Goal: Find specific page/section: Find specific page/section

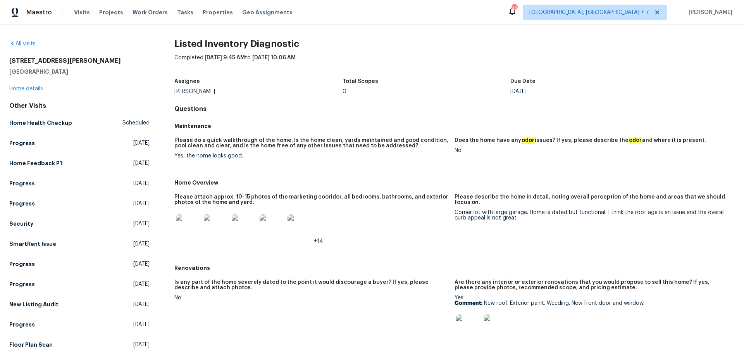
scroll to position [139, 0]
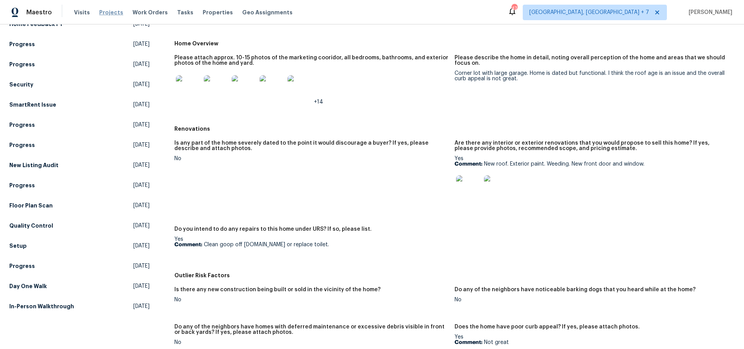
click at [102, 13] on span "Projects" at bounding box center [111, 13] width 24 height 8
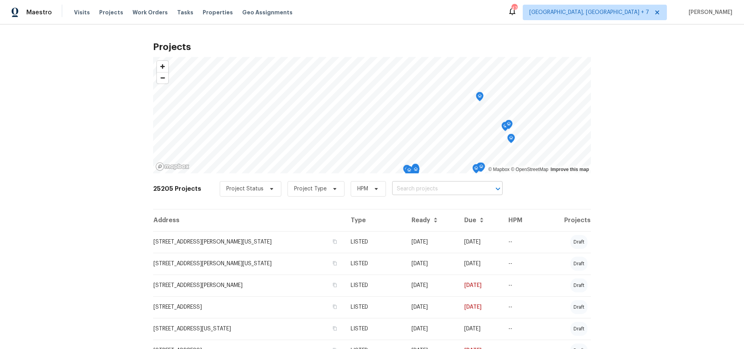
click at [411, 188] on input "text" at bounding box center [436, 189] width 89 height 12
type input "5632"
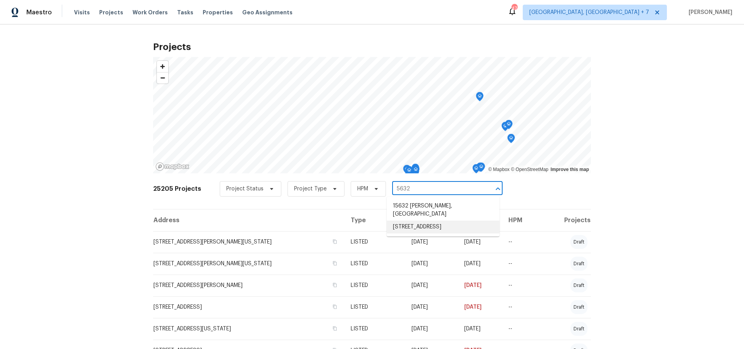
click at [413, 221] on li "[STREET_ADDRESS]" at bounding box center [443, 226] width 113 height 13
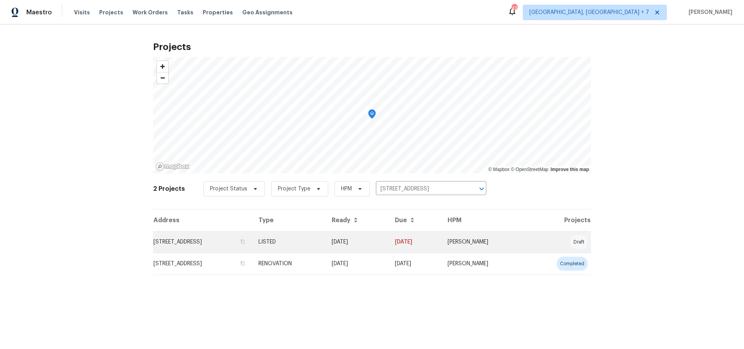
click at [247, 243] on td "[STREET_ADDRESS]" at bounding box center [202, 242] width 99 height 22
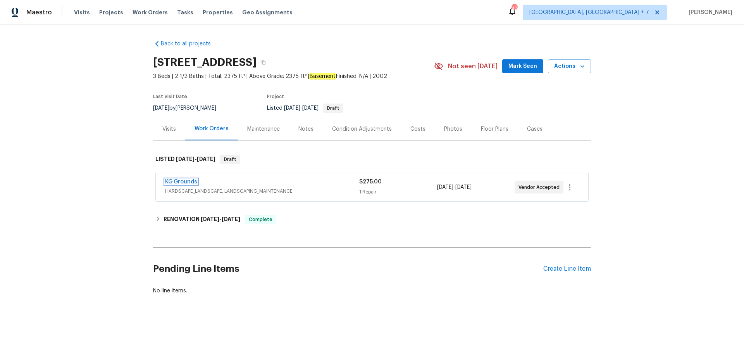
click at [188, 183] on link "KG Grounds" at bounding box center [181, 181] width 32 height 5
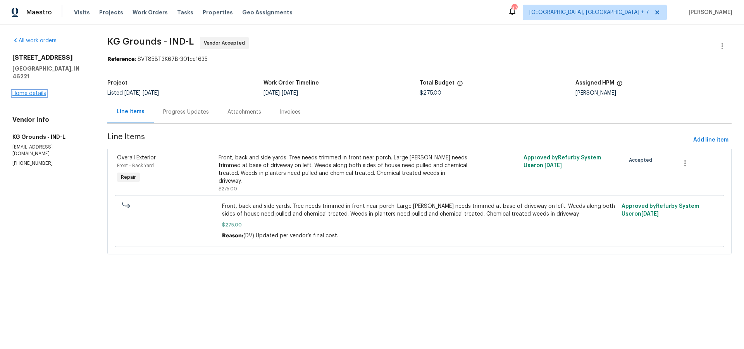
click at [36, 91] on link "Home details" at bounding box center [29, 93] width 34 height 5
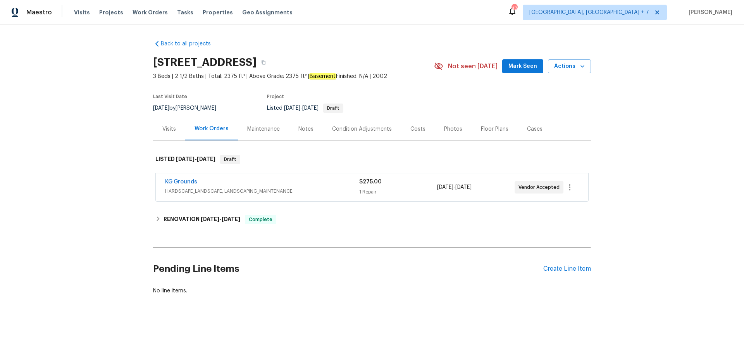
click at [466, 127] on div "Photos" at bounding box center [453, 128] width 37 height 23
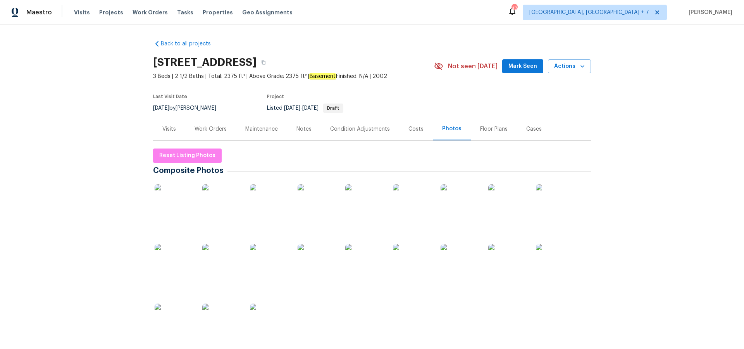
click at [527, 127] on div "Cases" at bounding box center [533, 129] width 15 height 8
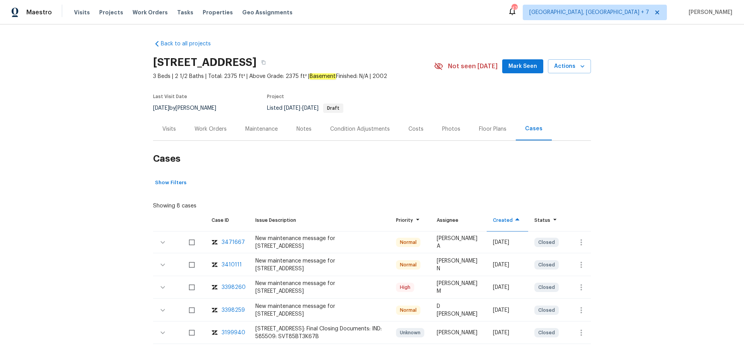
click at [169, 126] on div "Visits" at bounding box center [169, 129] width 14 height 8
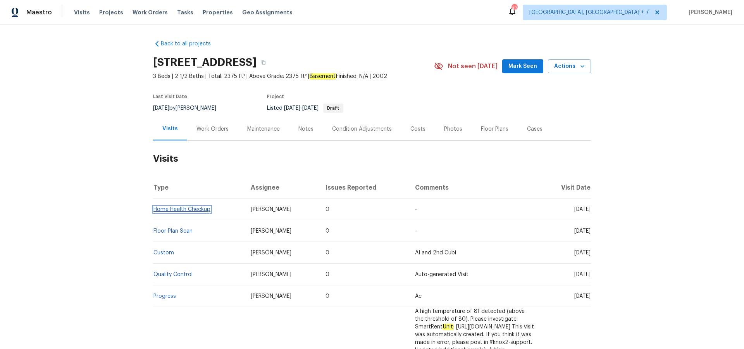
click at [166, 211] on link "Home Health Checkup" at bounding box center [181, 208] width 57 height 5
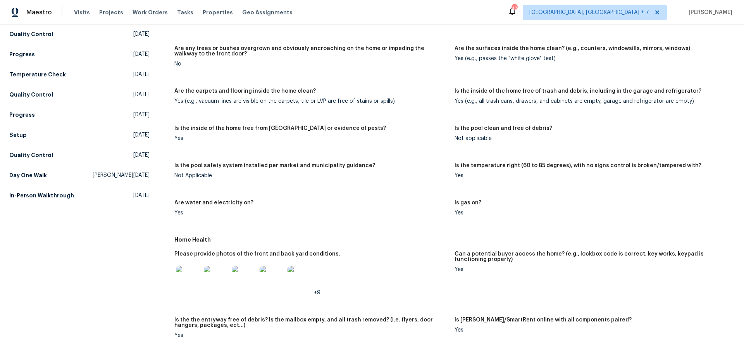
scroll to position [137, 0]
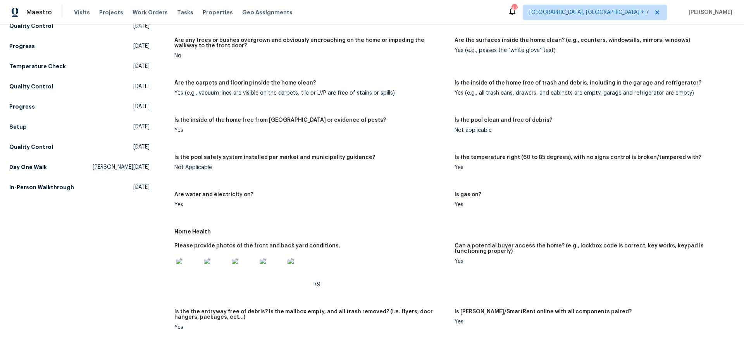
click at [192, 277] on img at bounding box center [188, 270] width 25 height 25
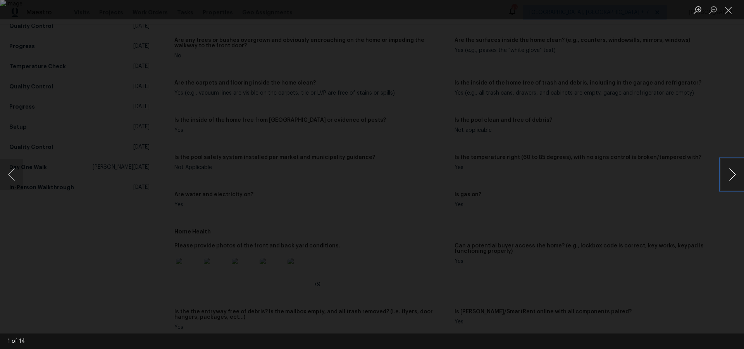
click at [728, 174] on button "Next image" at bounding box center [731, 174] width 23 height 31
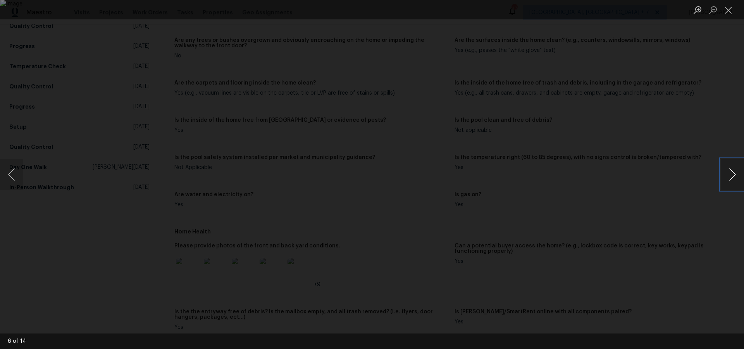
click at [728, 174] on button "Next image" at bounding box center [731, 174] width 23 height 31
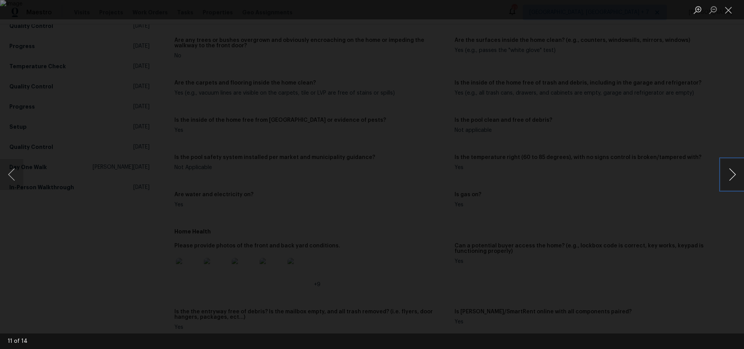
click at [728, 174] on button "Next image" at bounding box center [731, 174] width 23 height 31
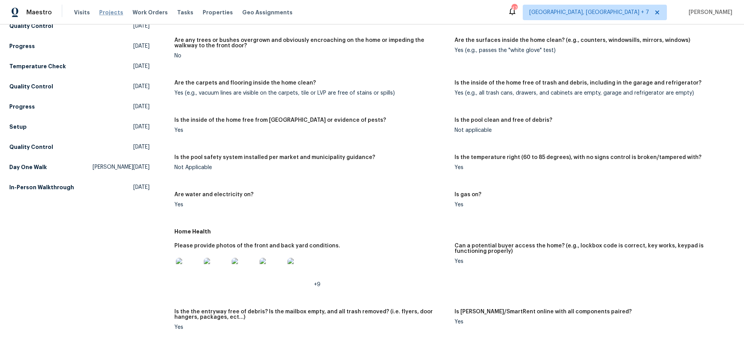
click at [112, 14] on span "Projects" at bounding box center [111, 13] width 24 height 8
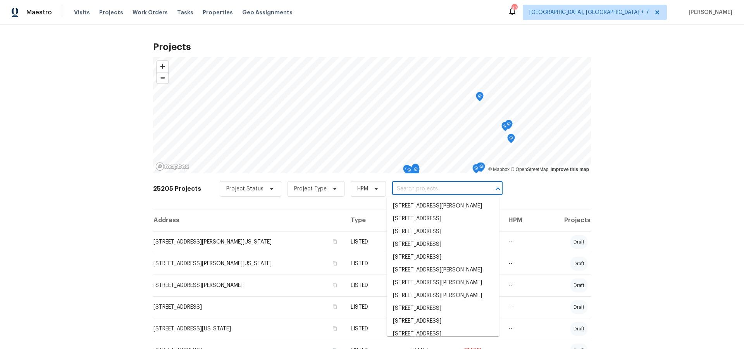
click at [436, 188] on input "text" at bounding box center [436, 189] width 89 height 12
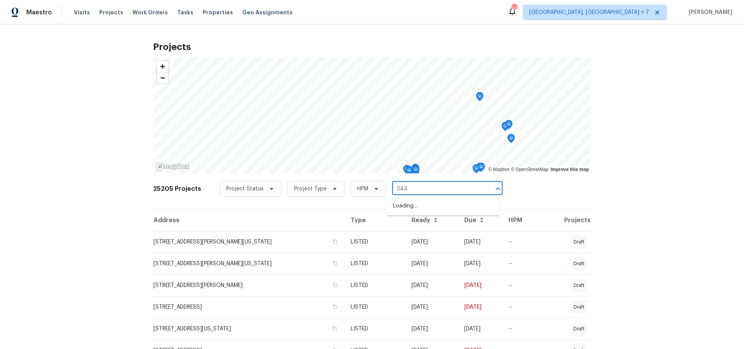
type input "3445"
click at [446, 220] on li "[STREET_ADDRESS][PERSON_NAME]" at bounding box center [443, 218] width 113 height 13
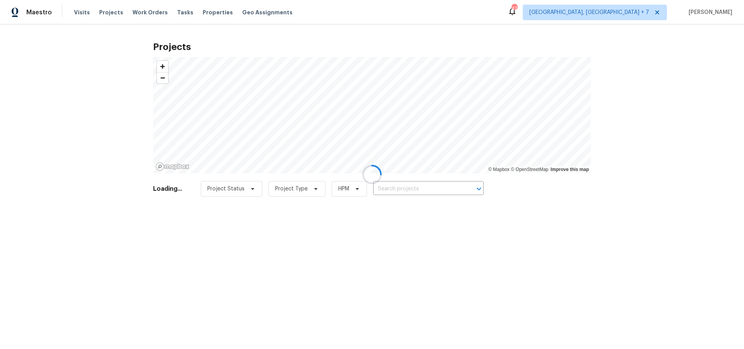
type input "[STREET_ADDRESS][PERSON_NAME]"
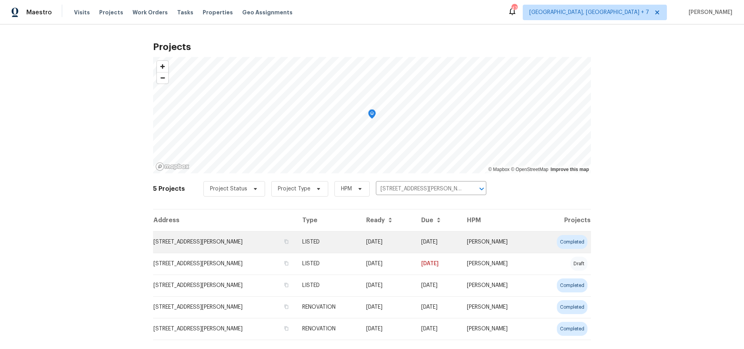
click at [253, 240] on td "[STREET_ADDRESS][PERSON_NAME]" at bounding box center [224, 242] width 143 height 22
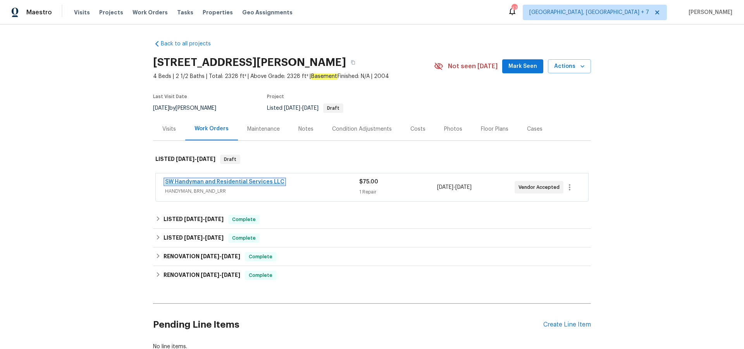
click at [207, 179] on link "SW Handyman and Residential Services LLC" at bounding box center [224, 181] width 119 height 5
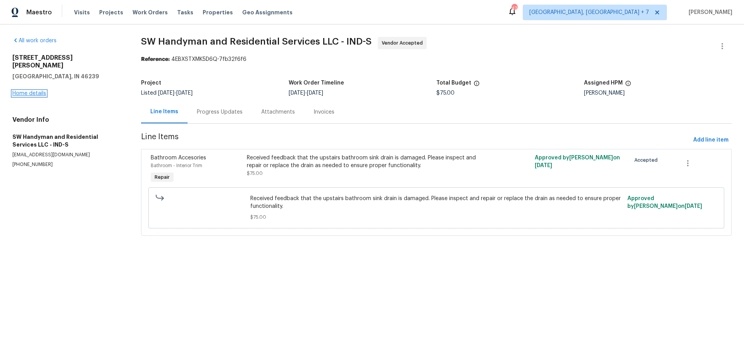
click at [34, 91] on link "Home details" at bounding box center [29, 93] width 34 height 5
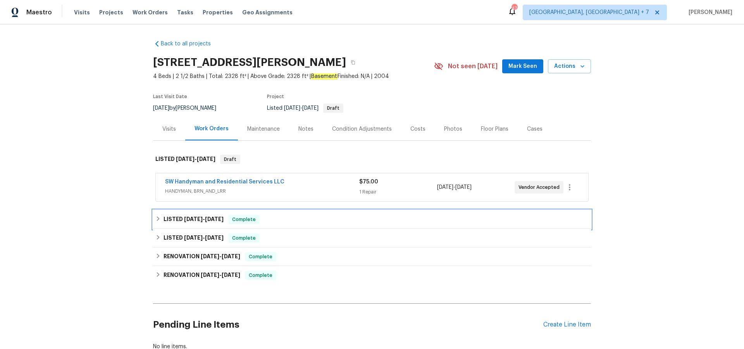
click at [204, 221] on span "[DATE] - [DATE]" at bounding box center [204, 218] width 40 height 5
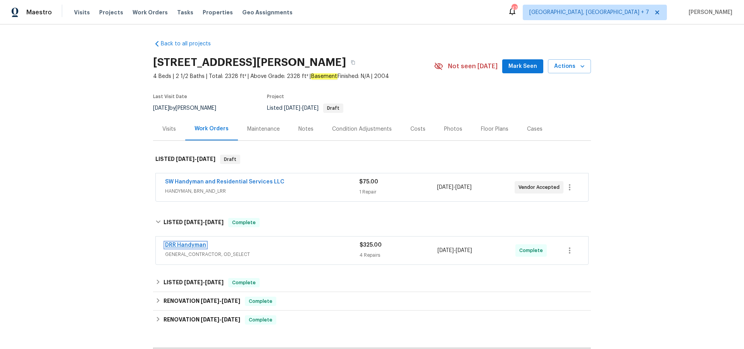
click at [177, 245] on link "DRR Handyman" at bounding box center [185, 244] width 41 height 5
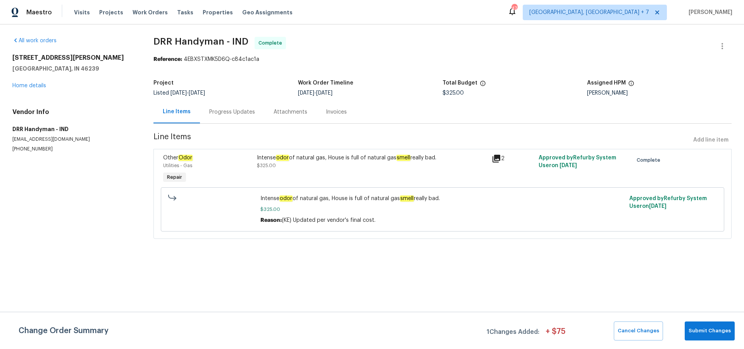
click at [222, 115] on div "Progress Updates" at bounding box center [232, 112] width 46 height 8
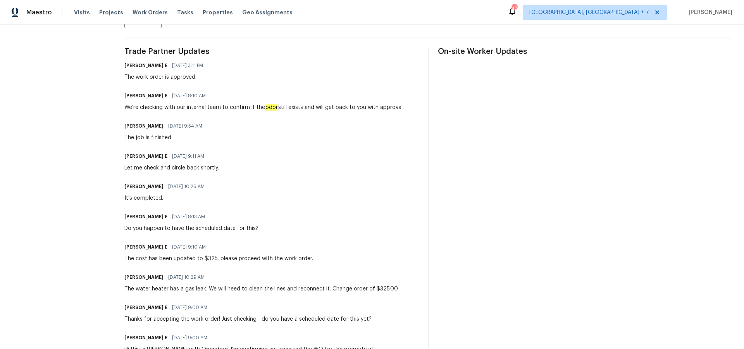
scroll to position [216, 0]
